Goal: Information Seeking & Learning: Learn about a topic

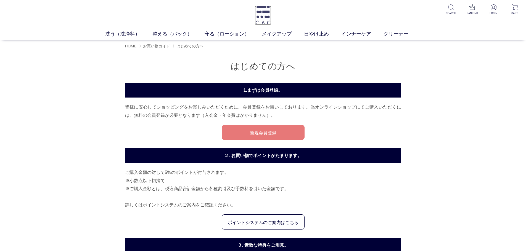
click at [256, 17] on img at bounding box center [262, 15] width 17 height 19
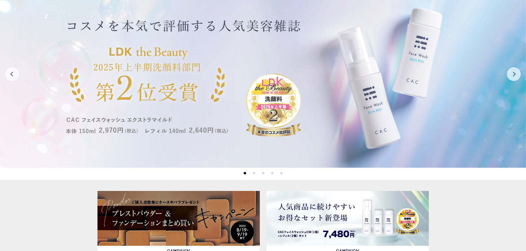
scroll to position [28, 0]
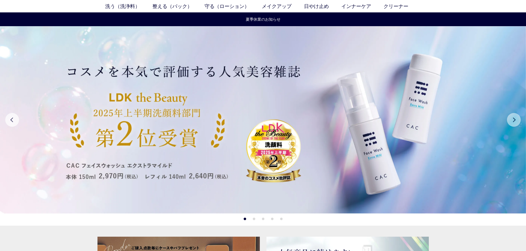
click at [508, 118] on button "Next" at bounding box center [514, 120] width 14 height 14
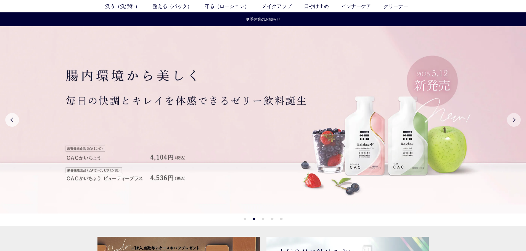
click at [508, 118] on button "Next" at bounding box center [514, 120] width 14 height 14
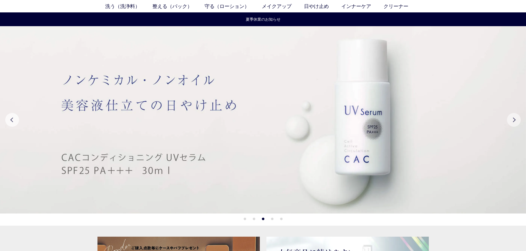
click at [508, 118] on button "Next" at bounding box center [514, 120] width 14 height 14
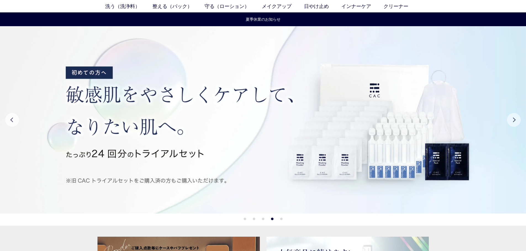
click at [508, 118] on button "Next" at bounding box center [514, 120] width 14 height 14
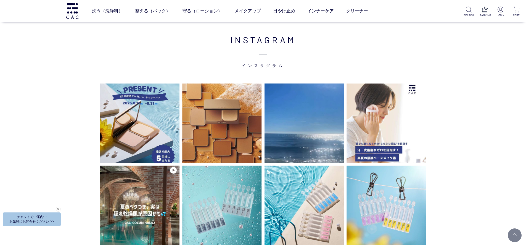
scroll to position [1297, 0]
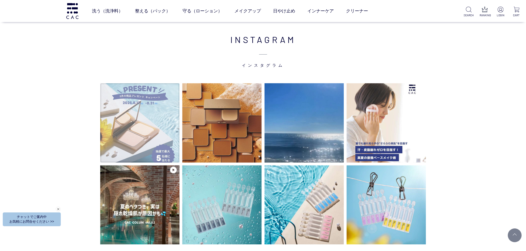
click at [151, 108] on img at bounding box center [139, 122] width 79 height 79
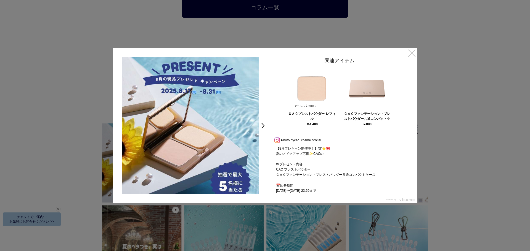
click at [409, 57] on link "×" at bounding box center [412, 53] width 10 height 10
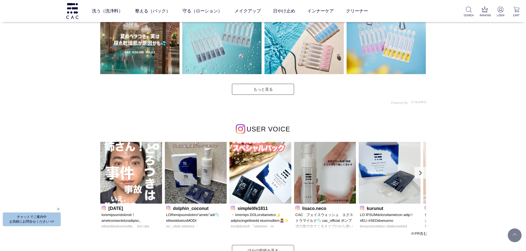
scroll to position [1490, 0]
